Goal: Find specific page/section: Find specific page/section

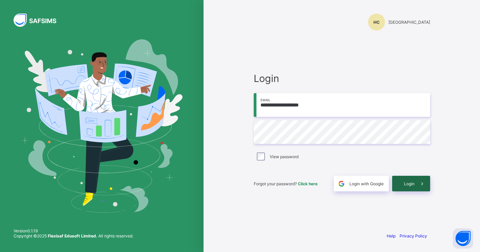
click at [412, 185] on span "Login" at bounding box center [409, 183] width 11 height 5
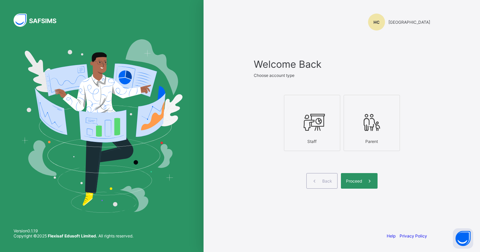
click at [321, 130] on icon at bounding box center [312, 122] width 24 height 20
click at [353, 183] on span "Proceed" at bounding box center [354, 181] width 16 height 5
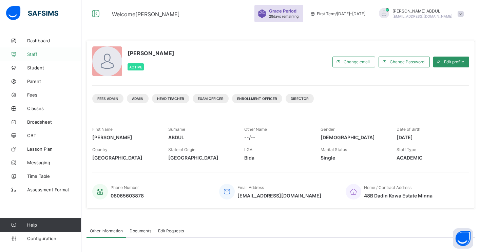
click at [37, 59] on link "Staff" at bounding box center [40, 54] width 81 height 14
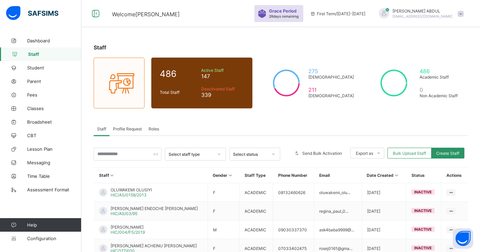
click at [119, 127] on span "Profile Request" at bounding box center [127, 128] width 29 height 5
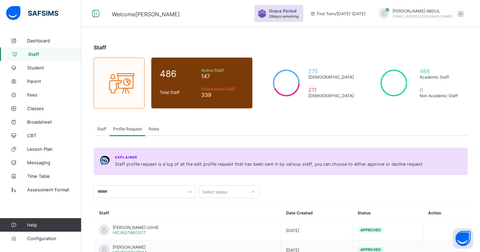
click at [152, 129] on span "Roles" at bounding box center [153, 128] width 11 height 5
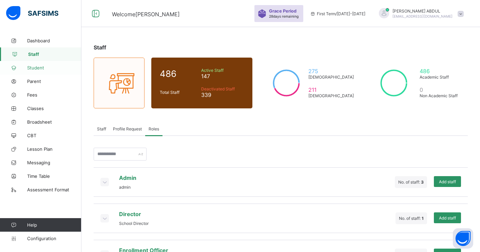
click at [36, 72] on link "Student" at bounding box center [40, 68] width 81 height 14
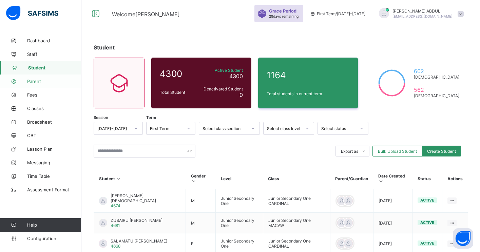
click at [36, 81] on span "Parent" at bounding box center [54, 81] width 54 height 5
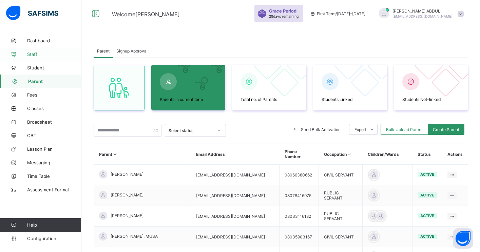
click at [41, 55] on span "Staff" at bounding box center [54, 54] width 54 height 5
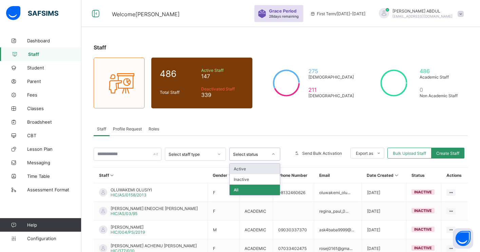
click at [251, 156] on div "Select status" at bounding box center [250, 154] width 35 height 5
click at [251, 168] on div "Active" at bounding box center [254, 169] width 50 height 11
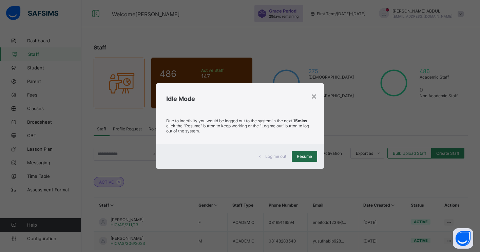
click at [304, 157] on span "Resume" at bounding box center [304, 156] width 15 height 5
